Goal: Task Accomplishment & Management: Complete application form

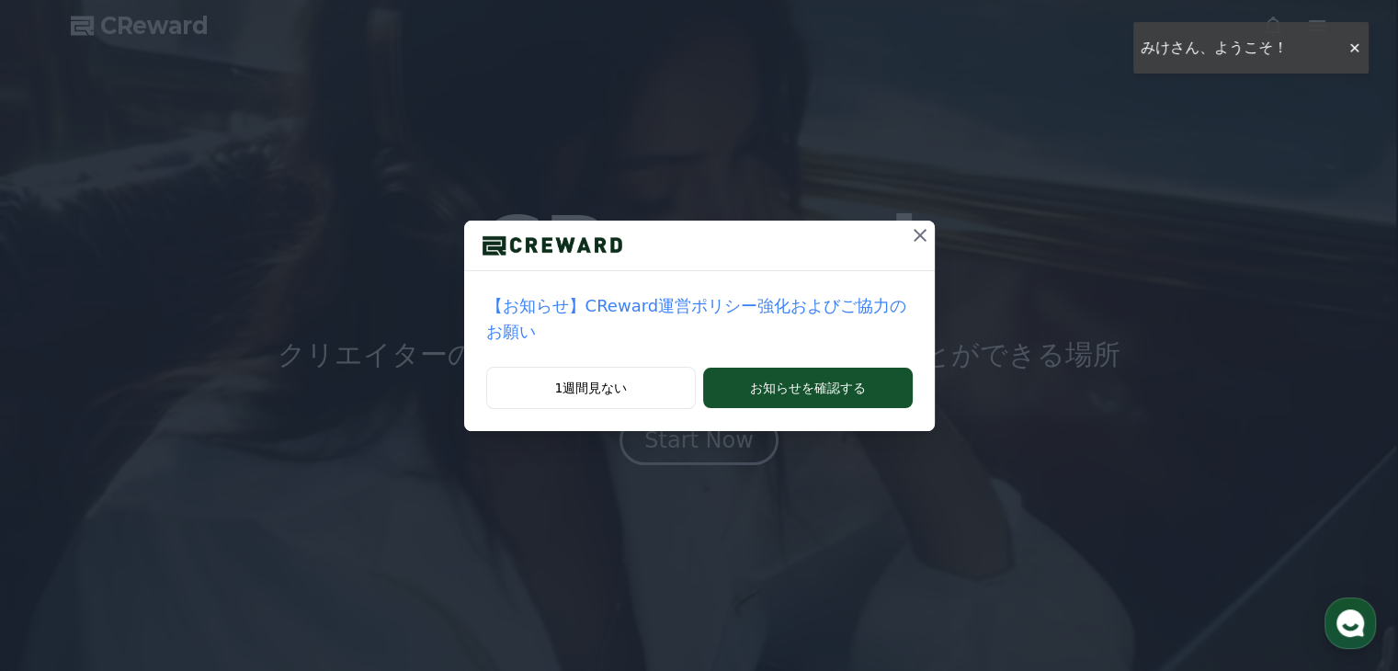
click at [909, 230] on icon at bounding box center [920, 235] width 22 height 22
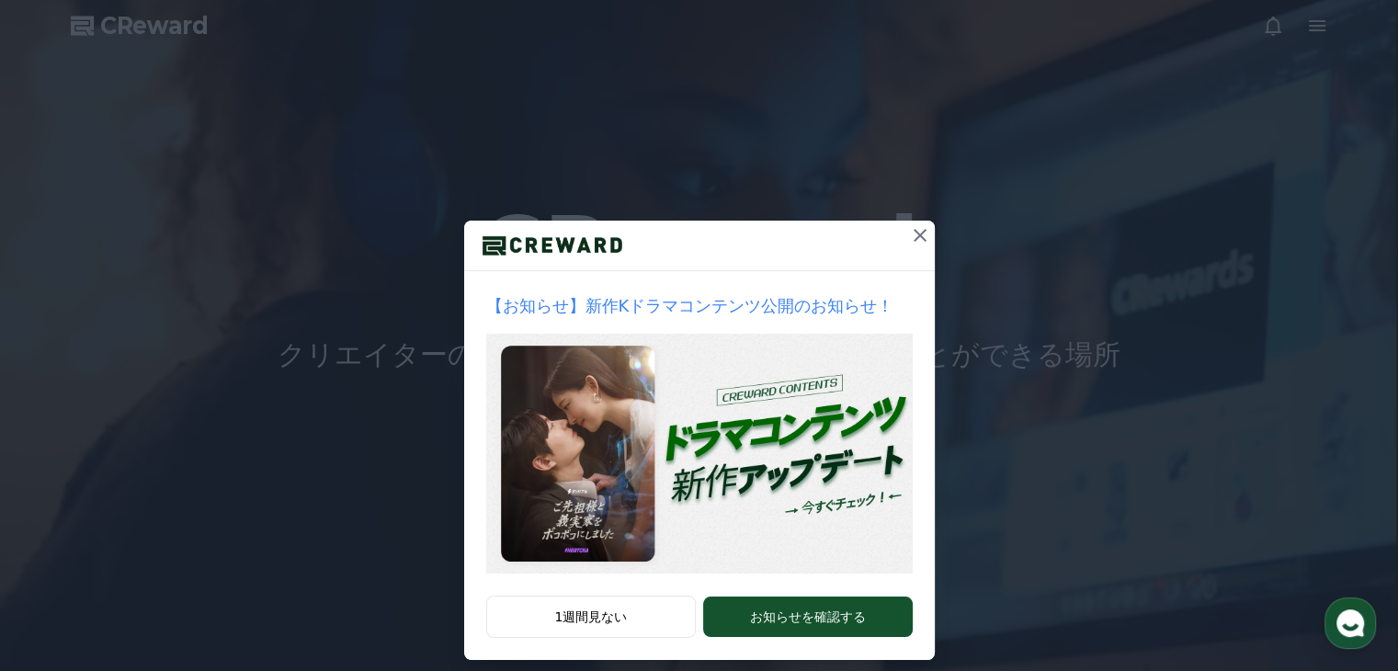
click at [915, 232] on icon at bounding box center [919, 235] width 13 height 13
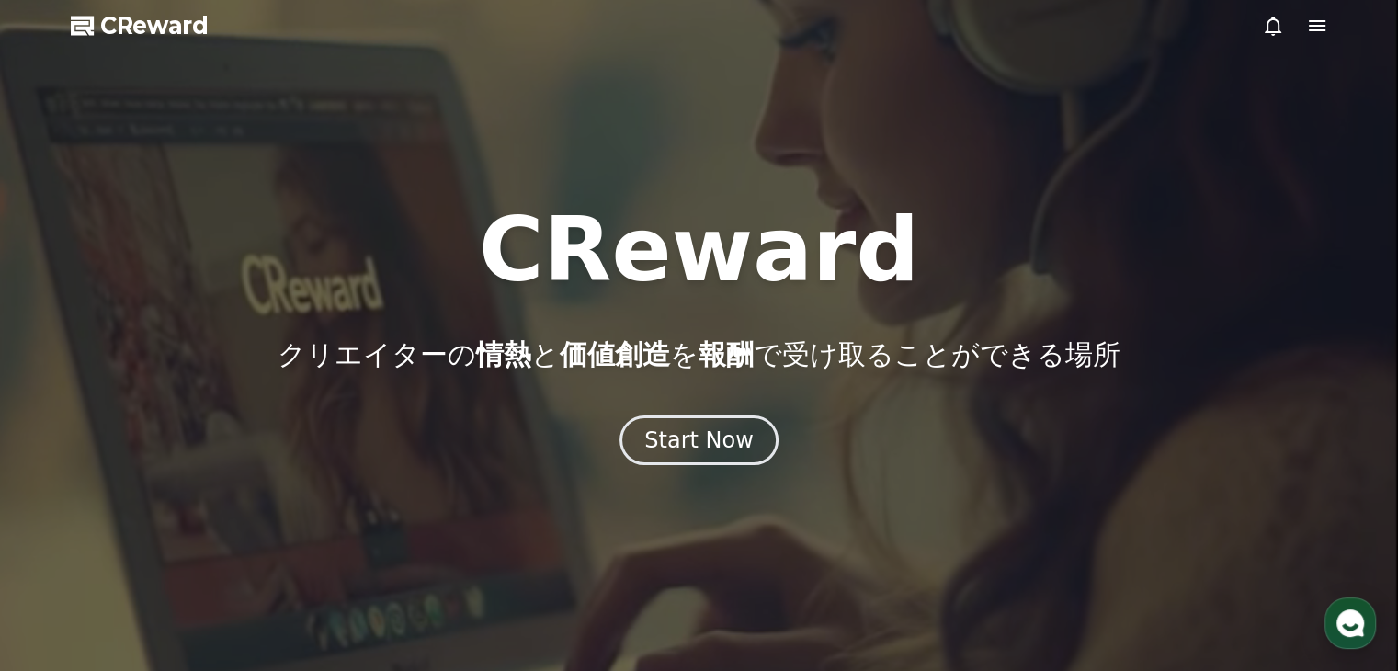
drag, startPoint x: 728, startPoint y: 442, endPoint x: 778, endPoint y: 441, distance: 50.5
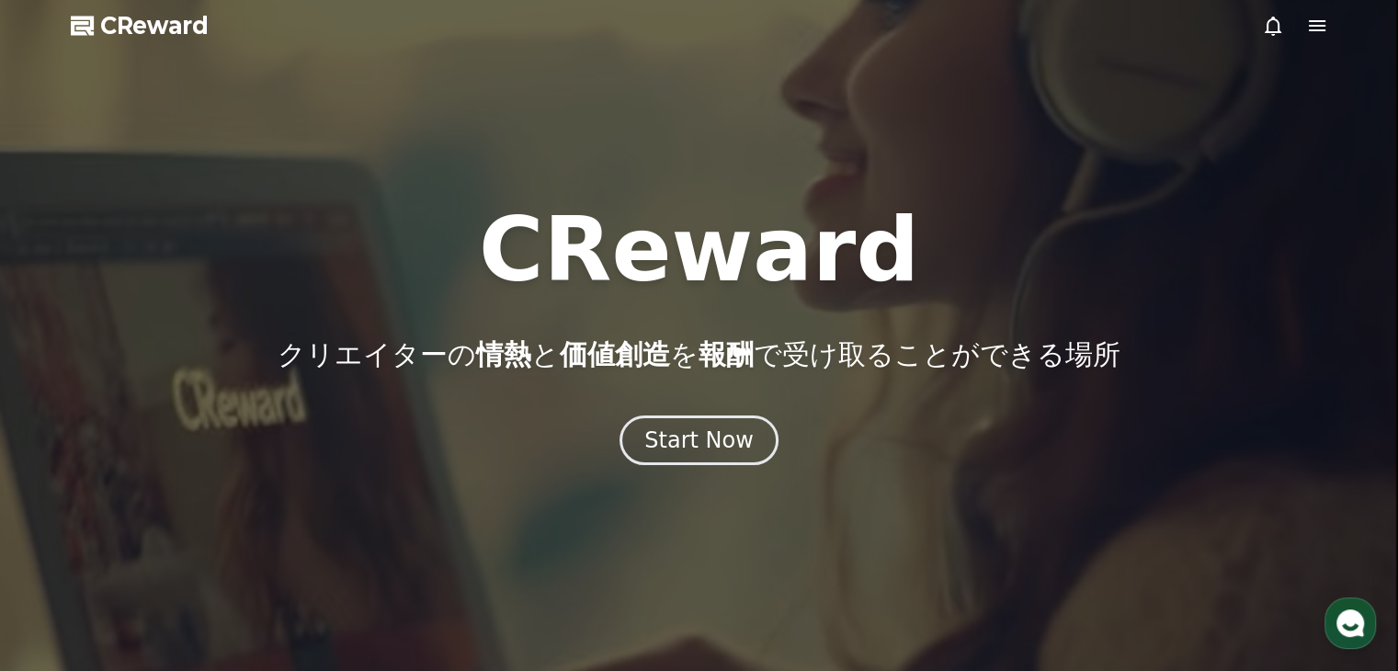
click at [728, 441] on div "Start Now" at bounding box center [698, 439] width 109 height 29
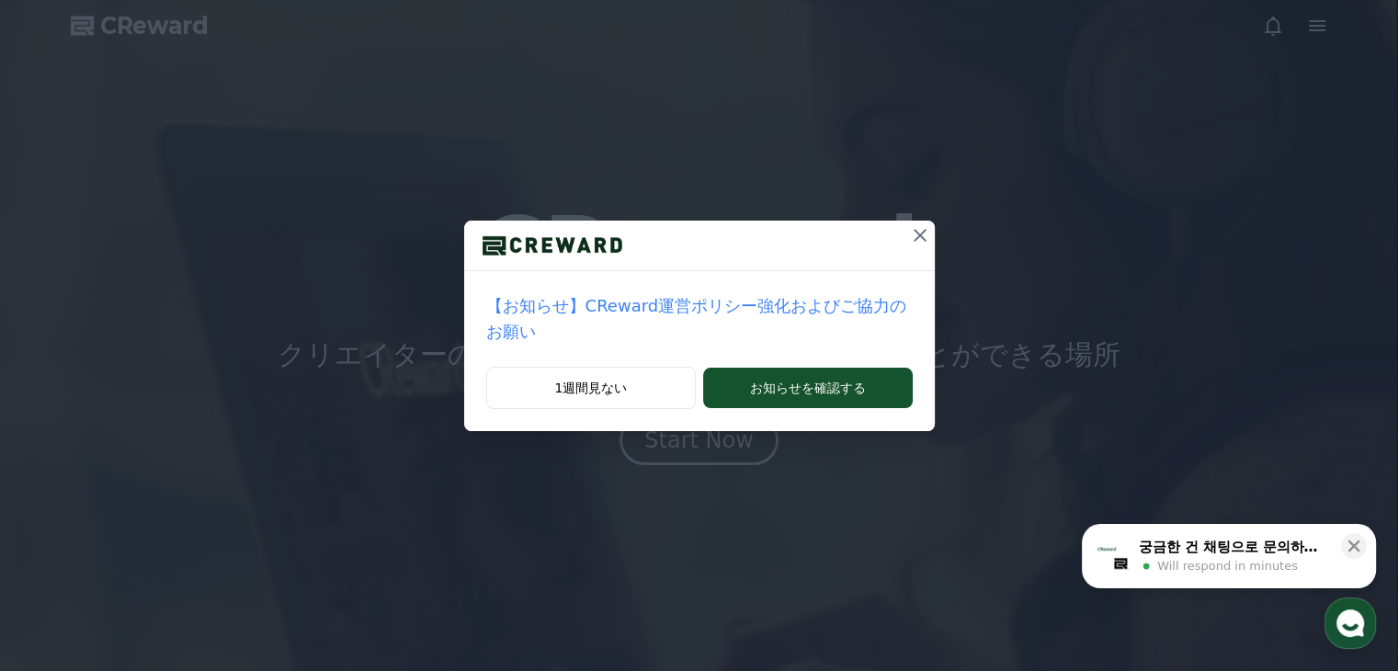
click at [909, 232] on icon at bounding box center [920, 235] width 22 height 22
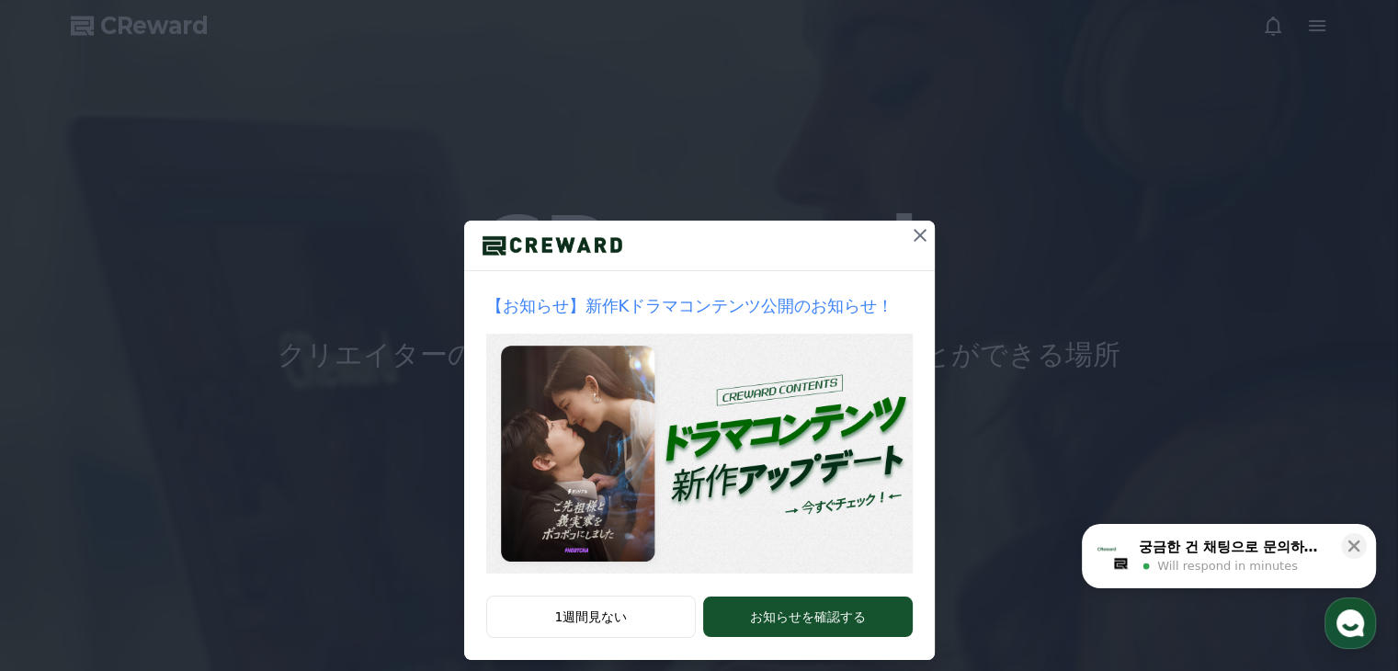
click at [913, 232] on icon at bounding box center [919, 235] width 13 height 13
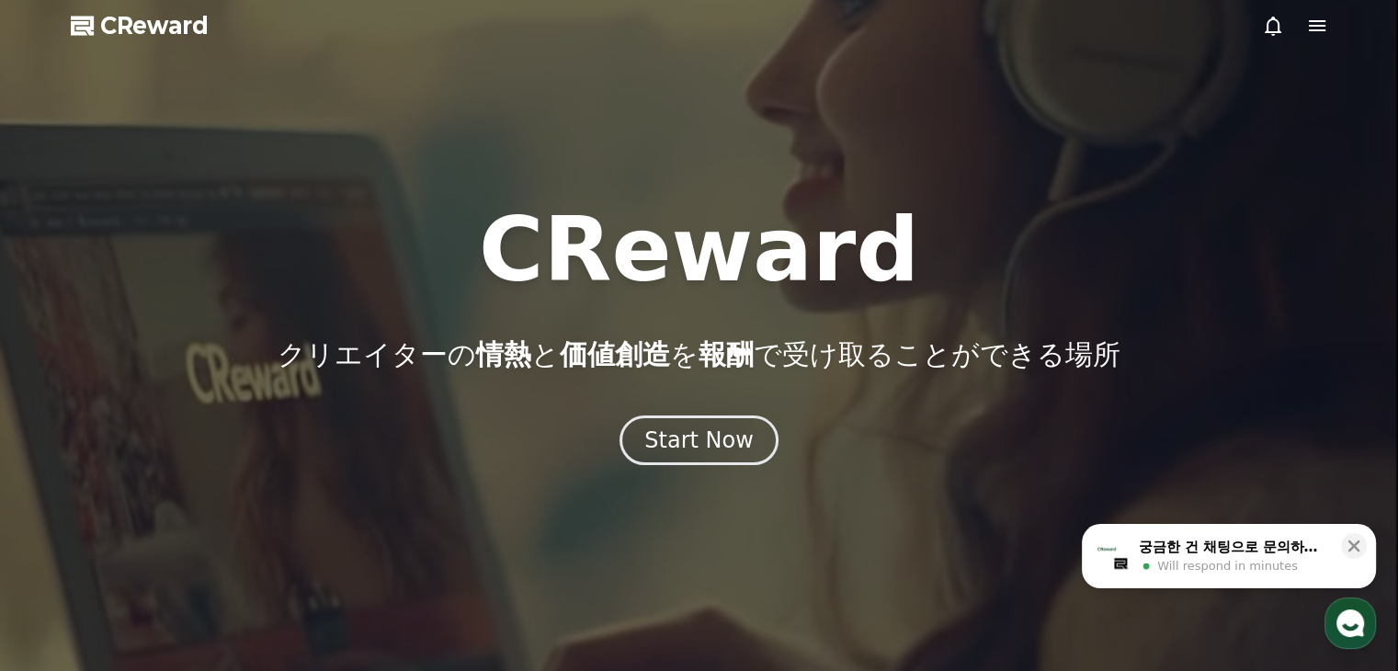
click at [1320, 26] on icon at bounding box center [1316, 25] width 17 height 11
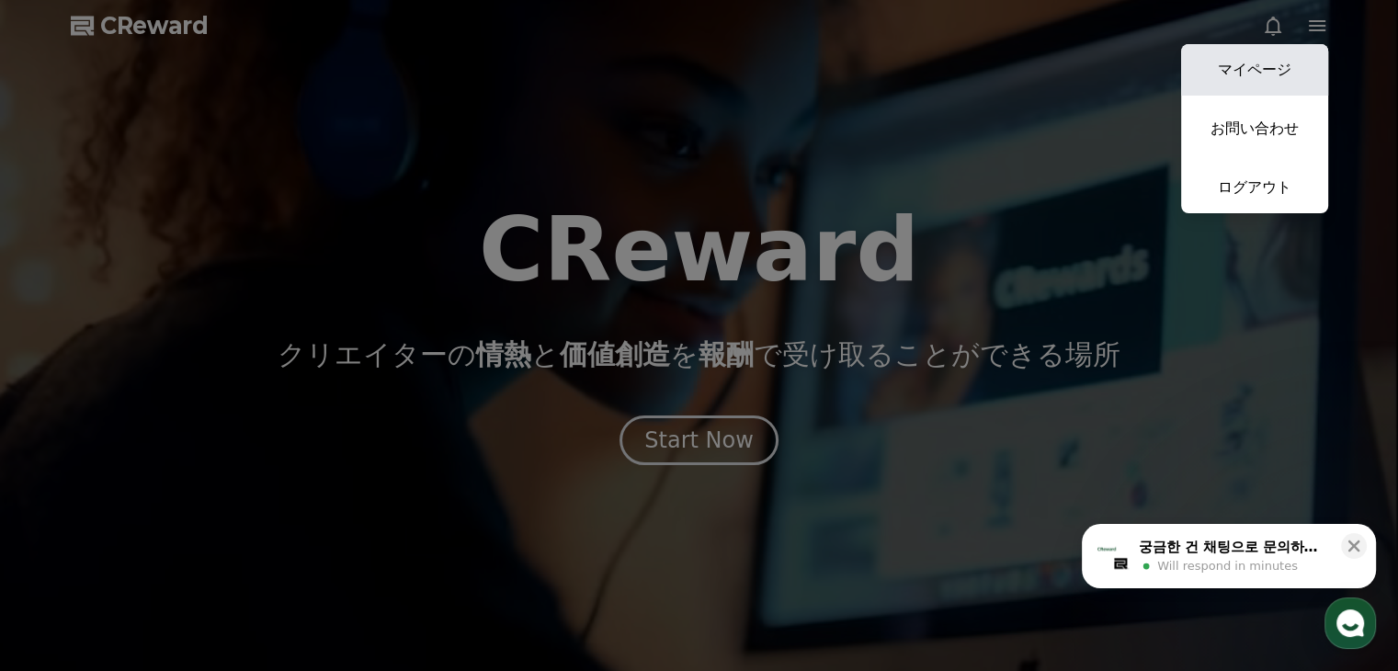
click at [1246, 68] on link "マイページ" at bounding box center [1254, 69] width 147 height 51
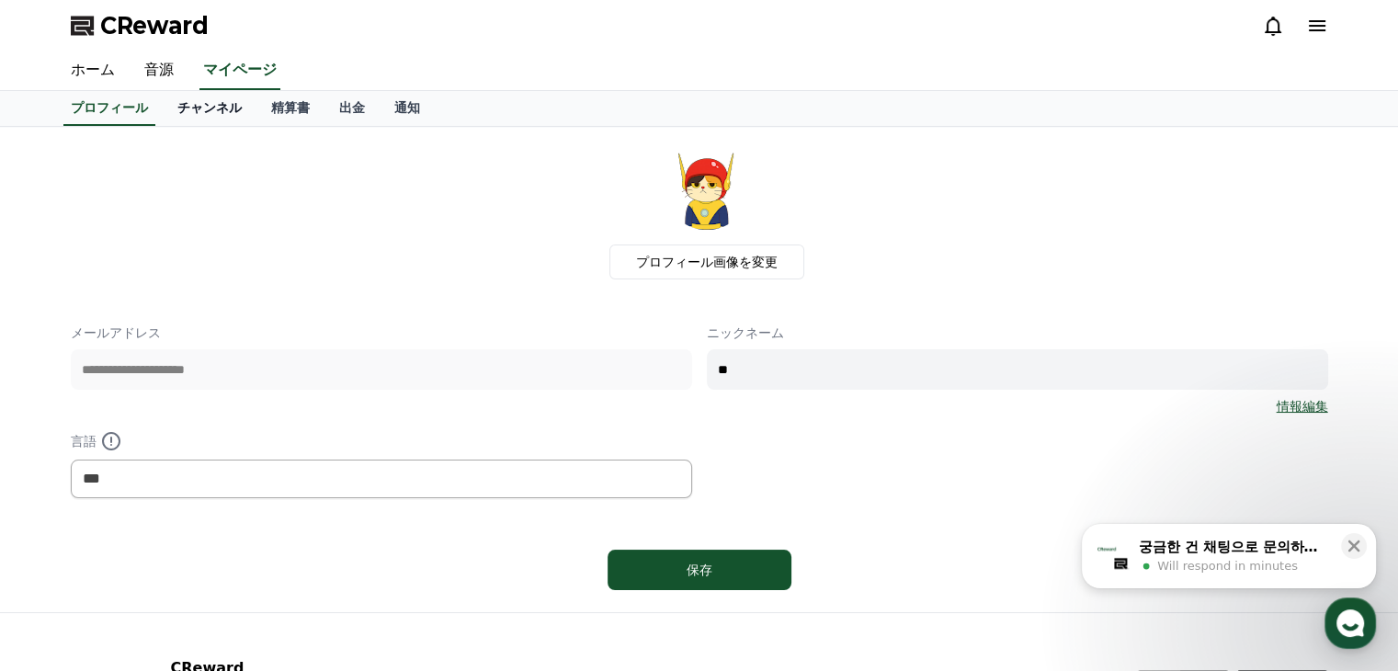
click at [178, 108] on link "チャンネル" at bounding box center [210, 108] width 94 height 35
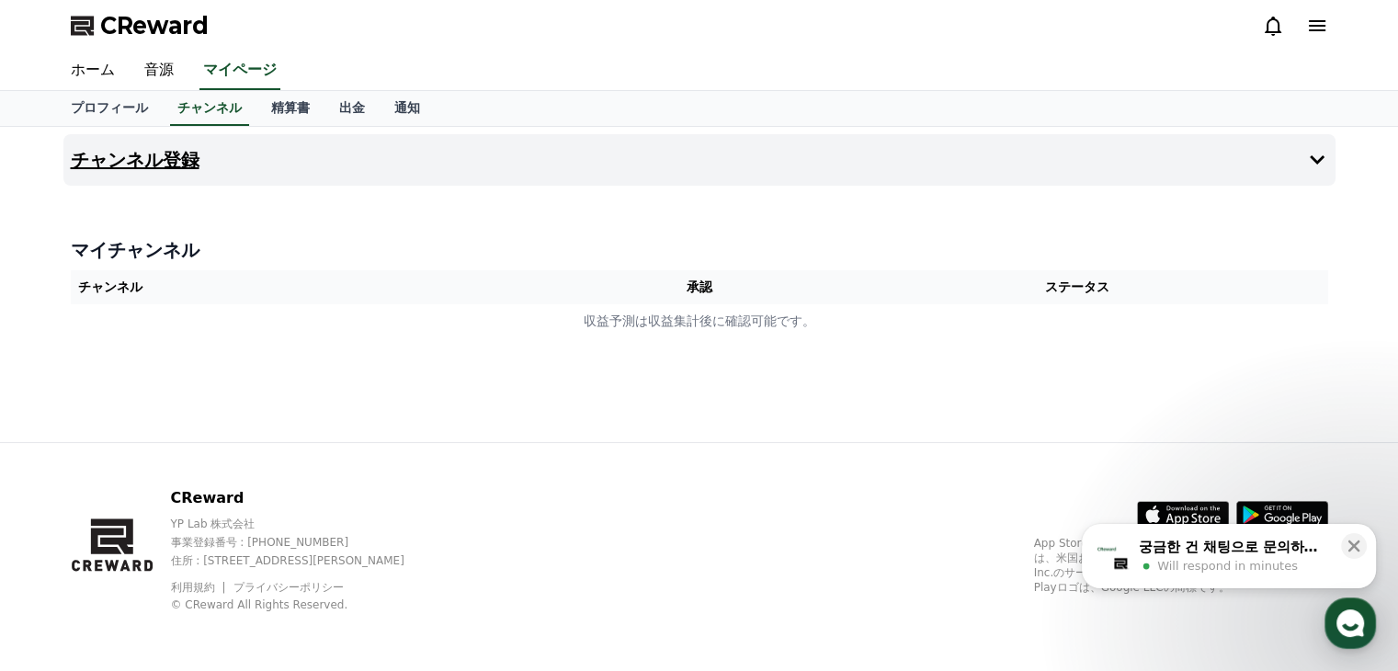
click at [1316, 156] on icon at bounding box center [1317, 160] width 22 height 22
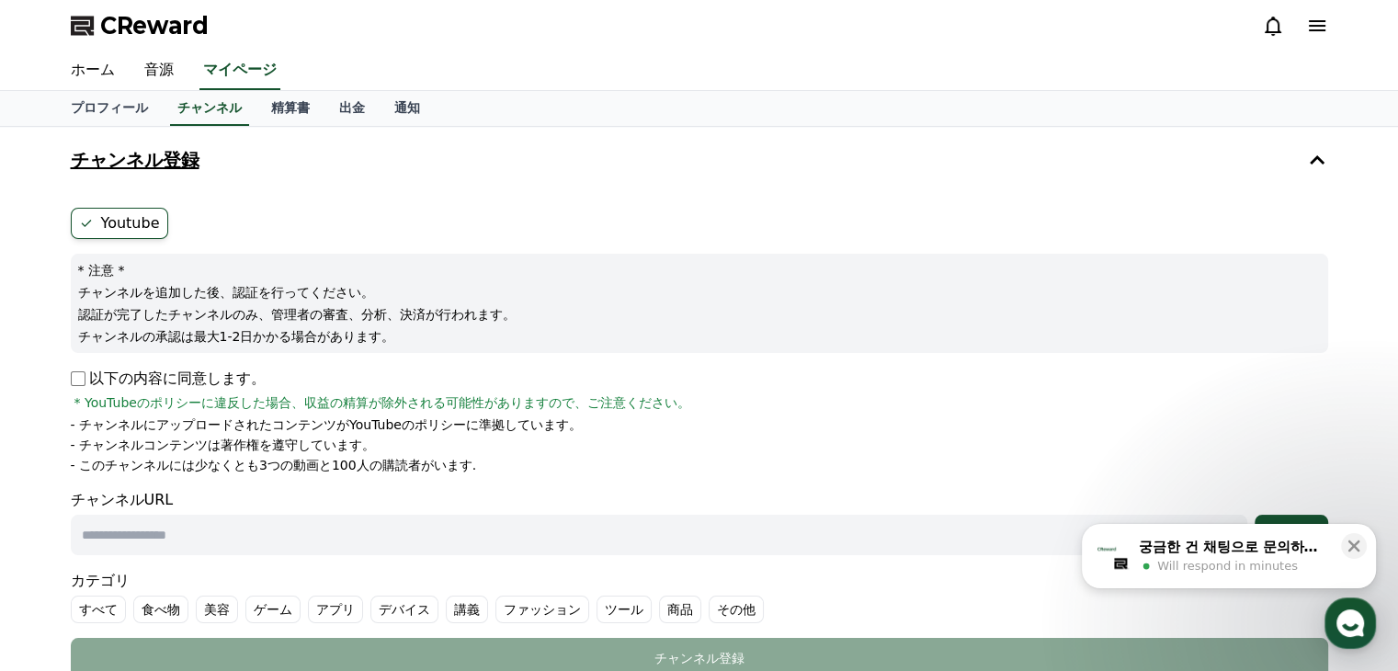
click at [248, 533] on input "text" at bounding box center [659, 535] width 1176 height 40
paste input "**********"
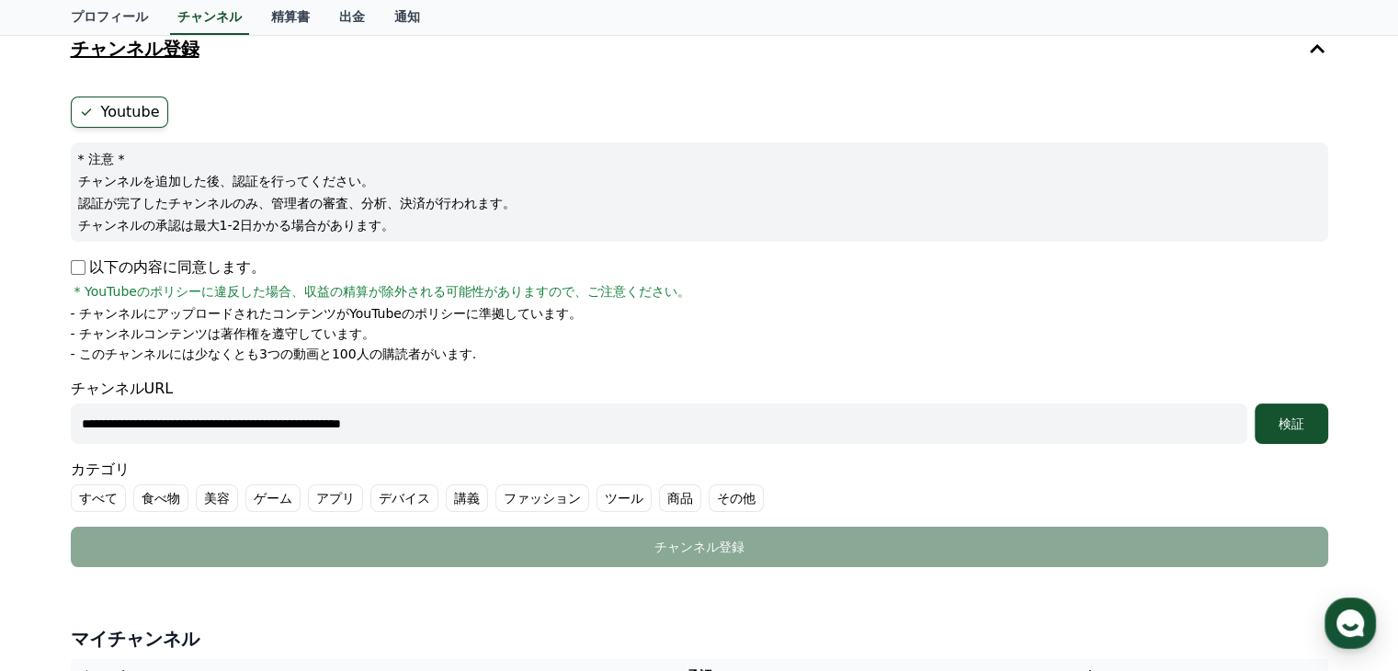
scroll to position [276, 0]
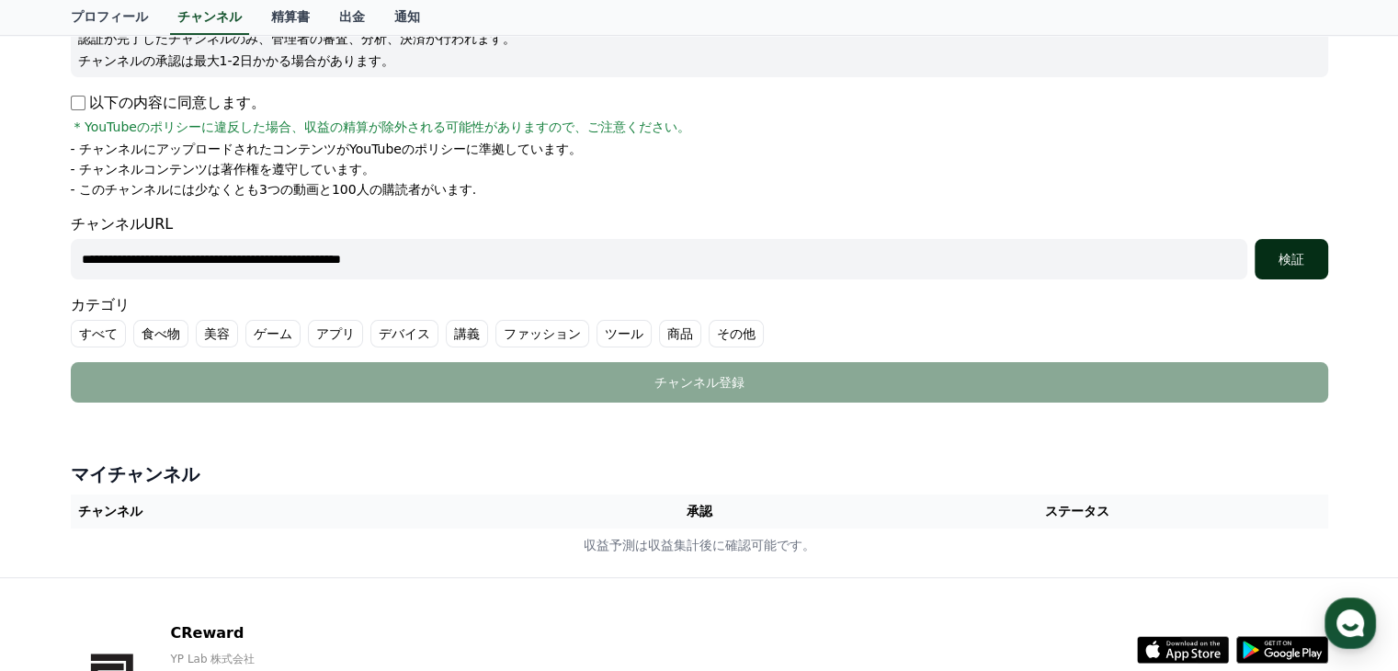
type input "**********"
click at [1292, 258] on div "検証" at bounding box center [1291, 259] width 59 height 18
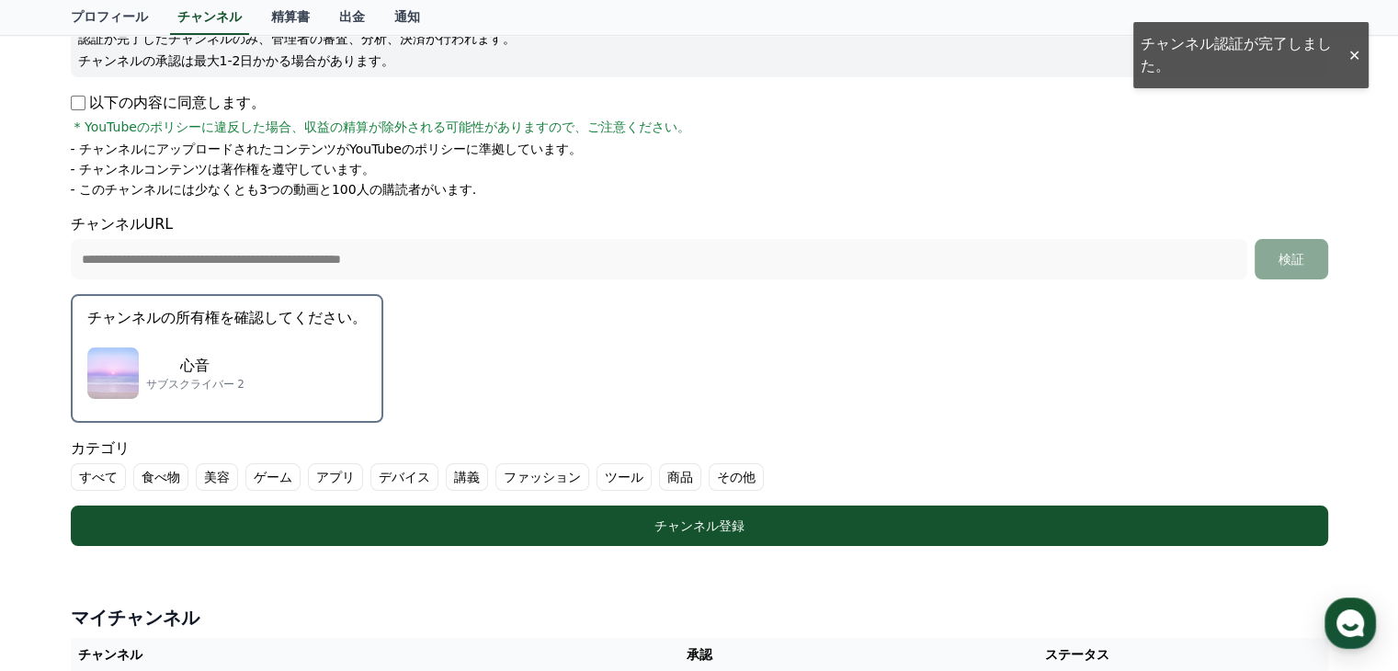
click at [224, 339] on div "心音 サブスクライバー 2" at bounding box center [226, 373] width 279 height 74
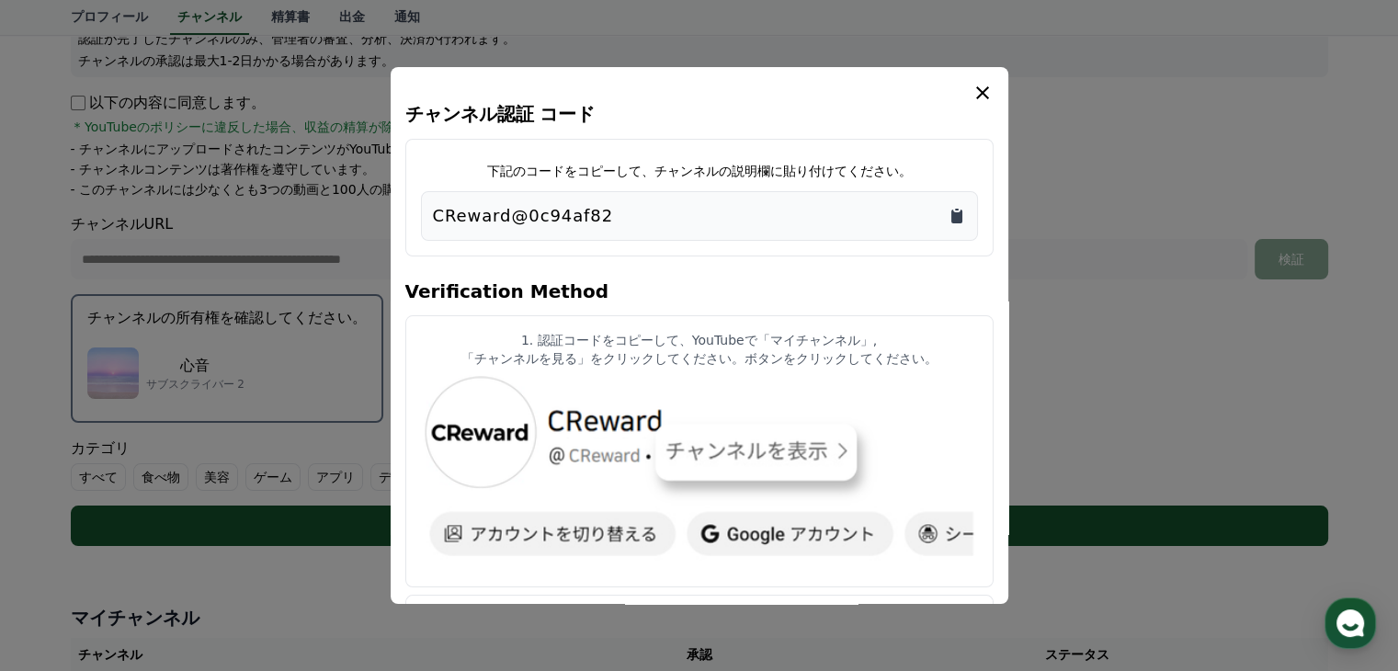
click at [957, 217] on icon "Copy to clipboard" at bounding box center [956, 216] width 11 height 14
click at [985, 92] on icon "modal" at bounding box center [982, 93] width 22 height 22
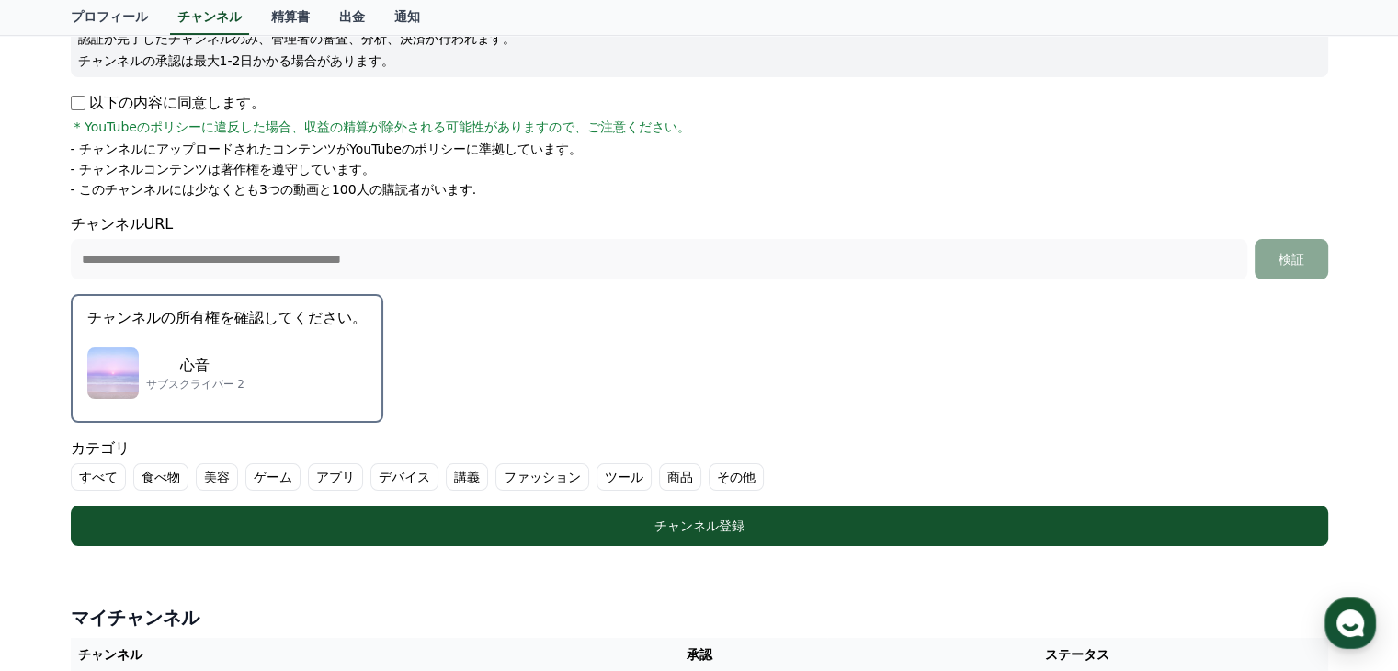
click at [708, 471] on label "その他" at bounding box center [735, 477] width 55 height 28
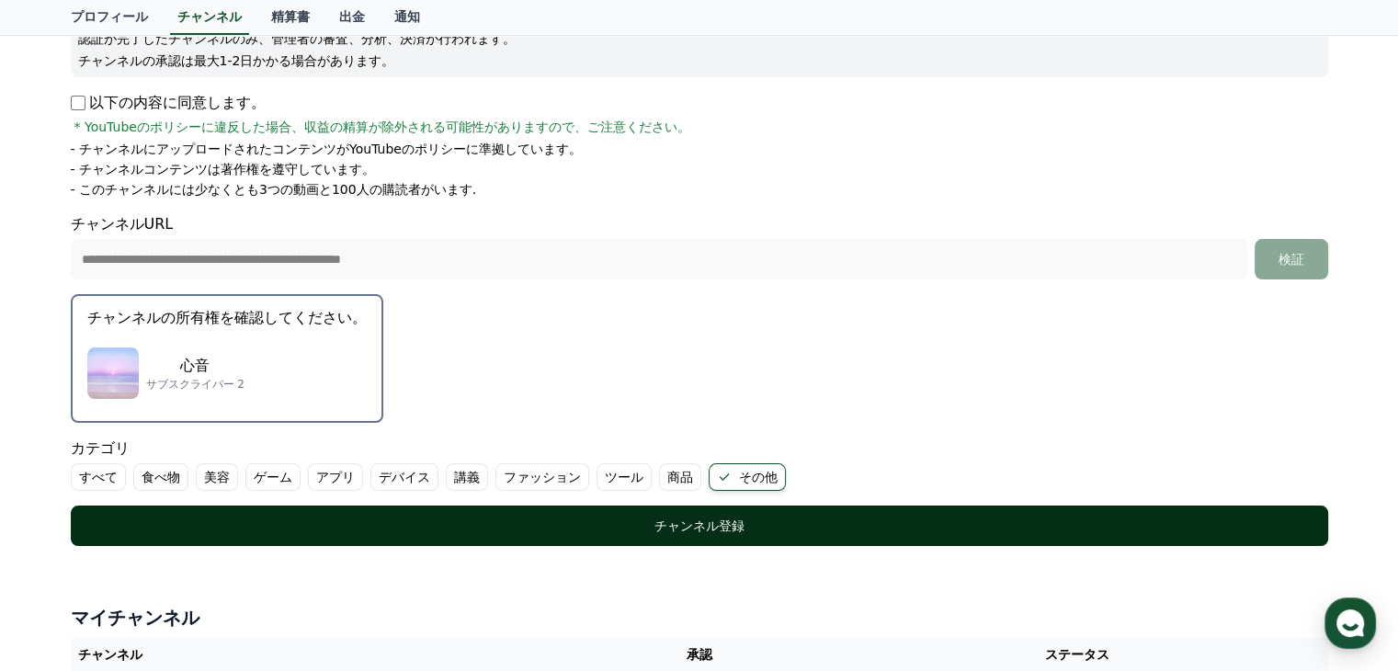
click at [730, 523] on div "チャンネル登録" at bounding box center [699, 525] width 1183 height 18
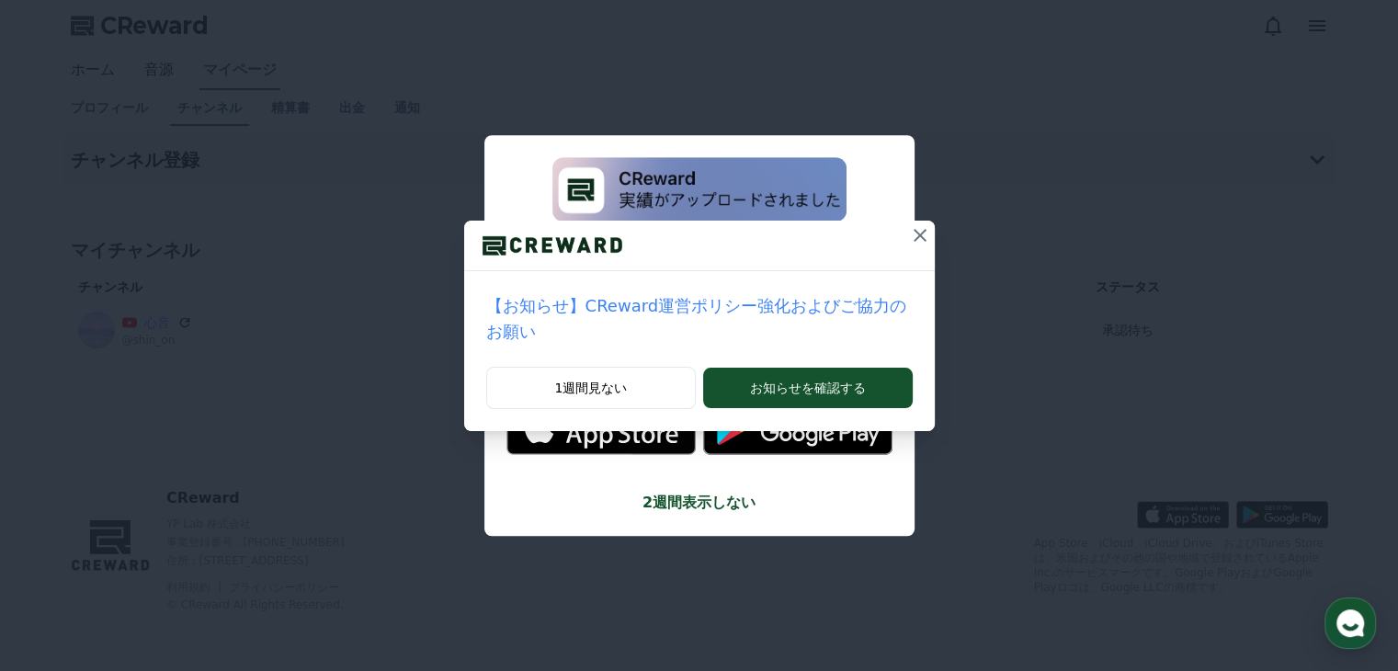
click at [909, 230] on icon at bounding box center [920, 235] width 22 height 22
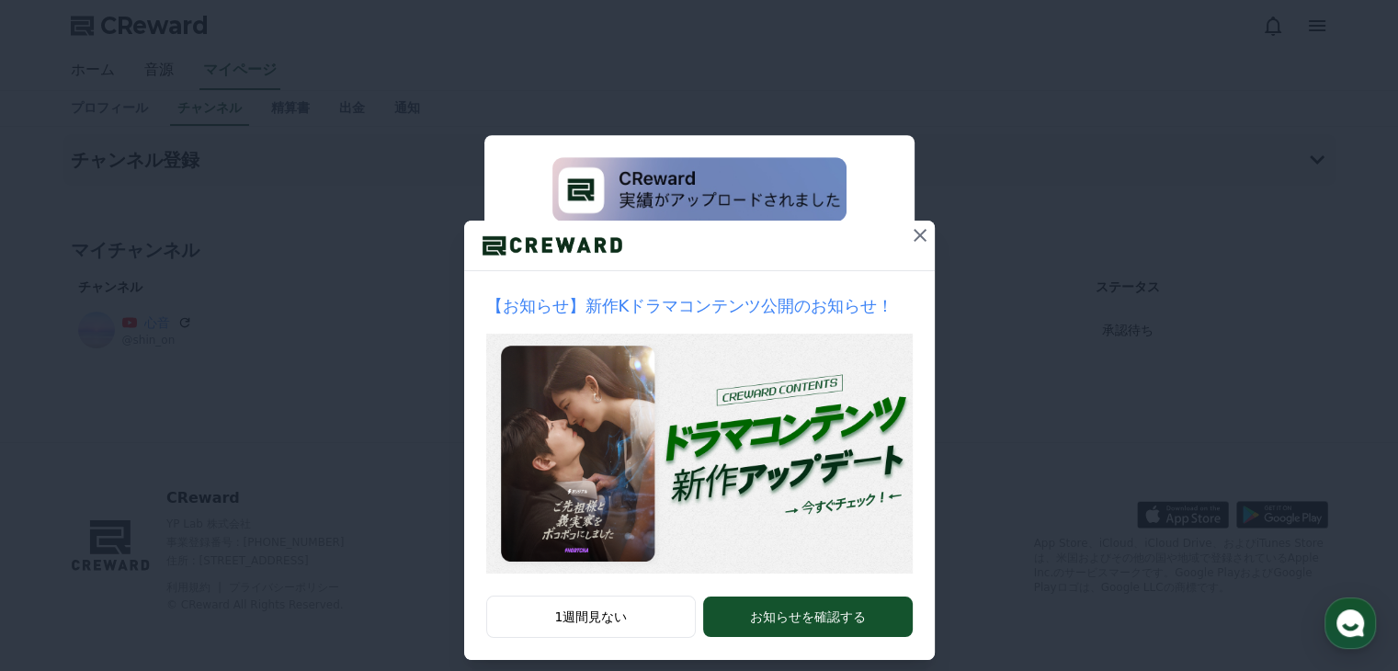
click at [913, 229] on icon at bounding box center [920, 235] width 22 height 22
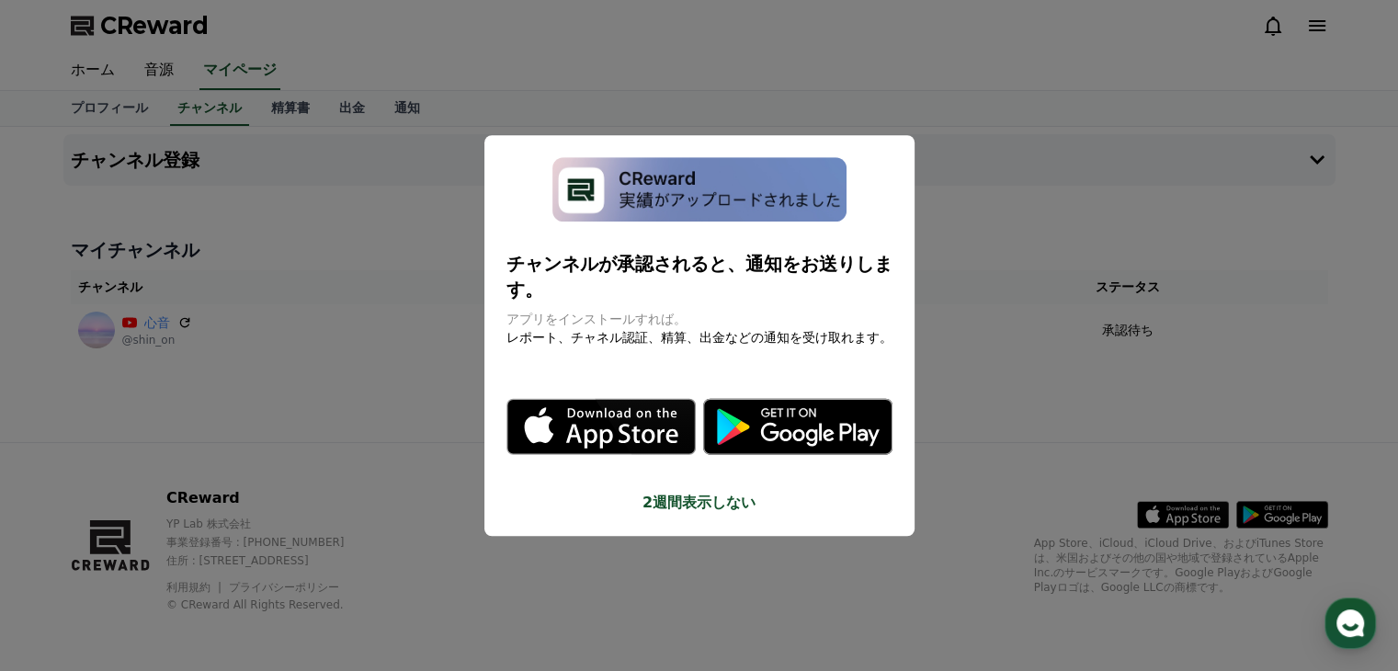
click at [1009, 247] on button "close modal" at bounding box center [699, 335] width 1398 height 671
